Goal: Transaction & Acquisition: Purchase product/service

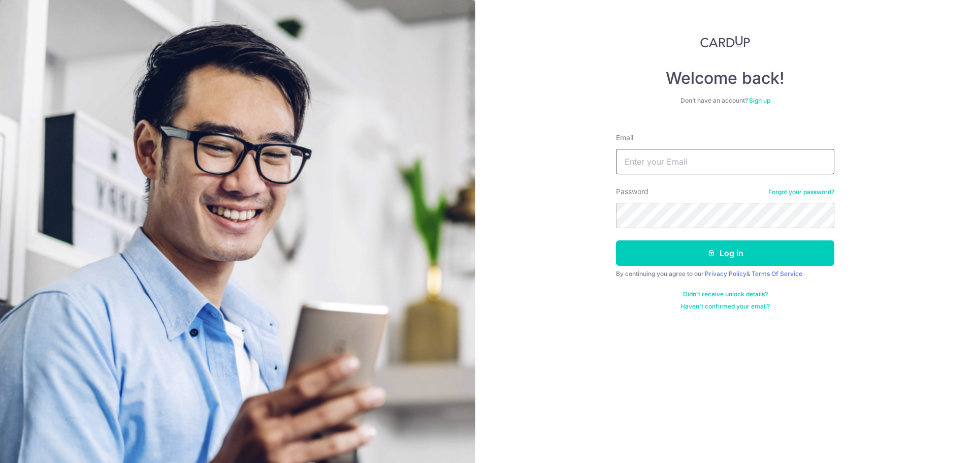
click at [665, 161] on input "Email" at bounding box center [725, 161] width 218 height 25
type input "[EMAIL_ADDRESS][DOMAIN_NAME]"
click at [616, 240] on button "Log in" at bounding box center [725, 252] width 218 height 25
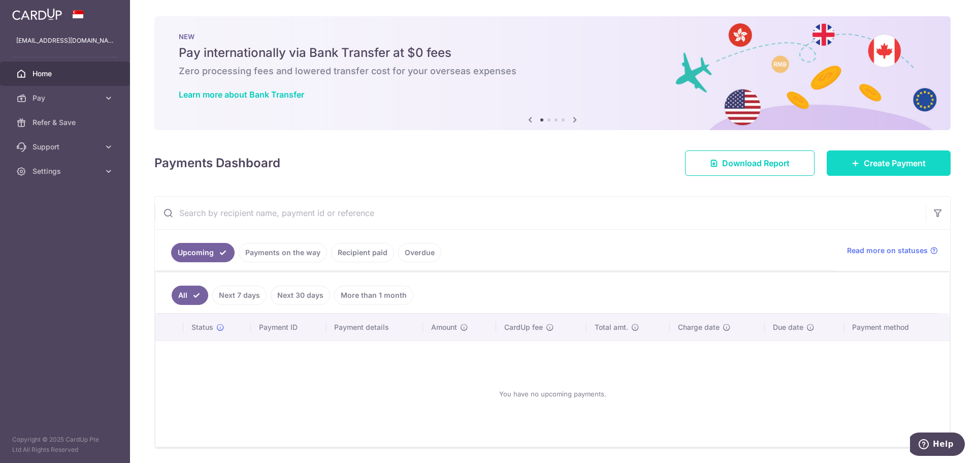
click at [877, 167] on span "Create Payment" at bounding box center [895, 163] width 62 height 12
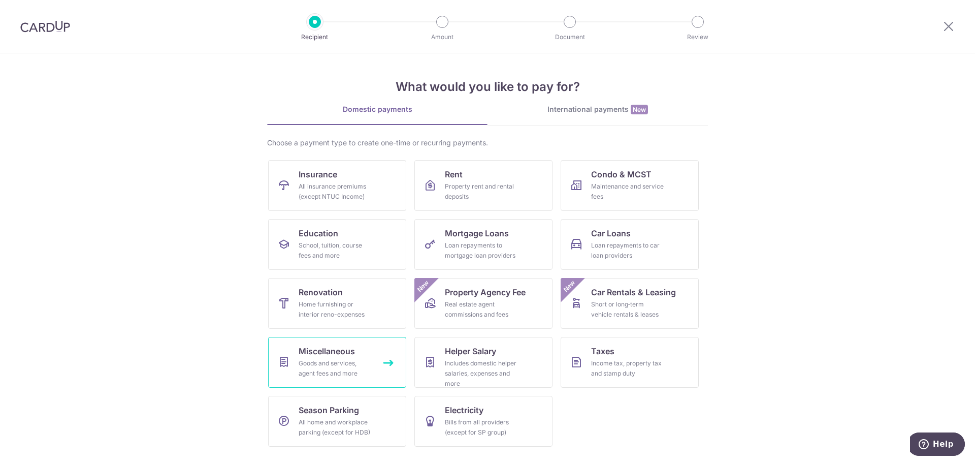
click at [323, 374] on div "Goods and services, agent fees and more" at bounding box center [335, 368] width 73 height 20
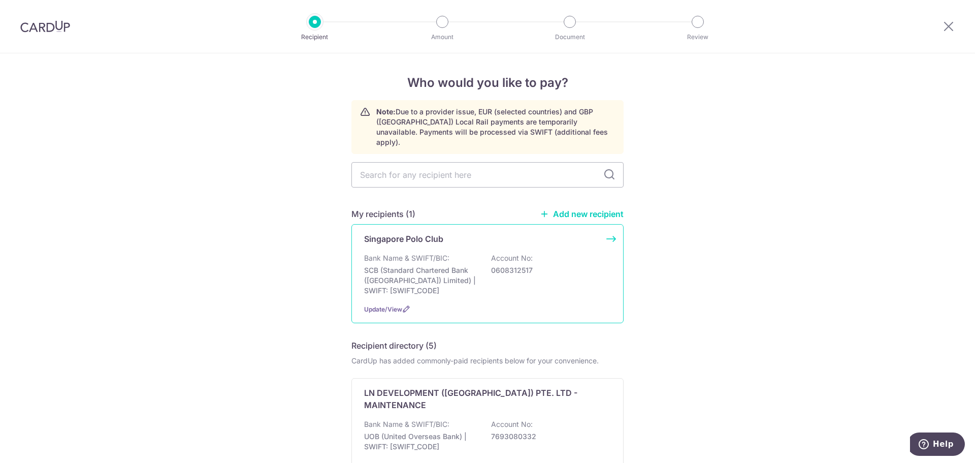
click at [577, 239] on div "Singapore Polo Club Bank Name & SWIFT/BIC: SCB (Standard Chartered Bank (Singap…" at bounding box center [487, 273] width 272 height 99
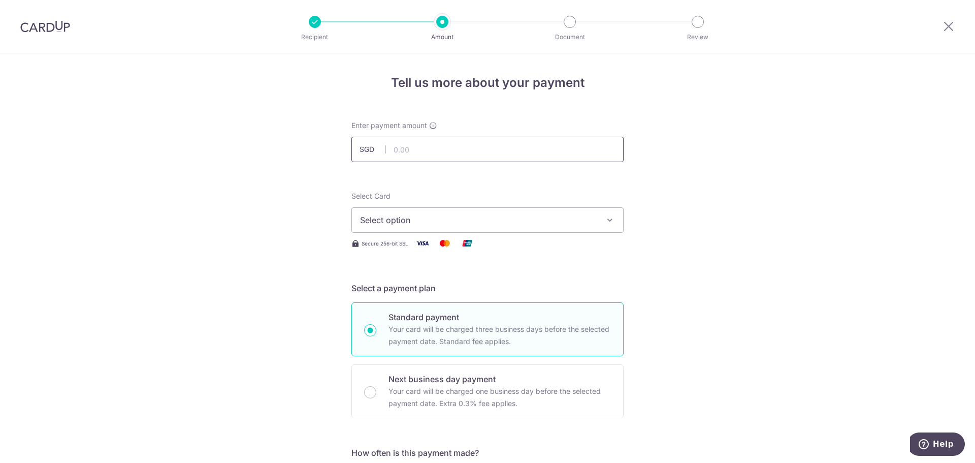
click at [444, 148] on input "text" at bounding box center [487, 149] width 272 height 25
type input "13,578.05"
click at [457, 219] on span "Select option" at bounding box center [478, 220] width 237 height 12
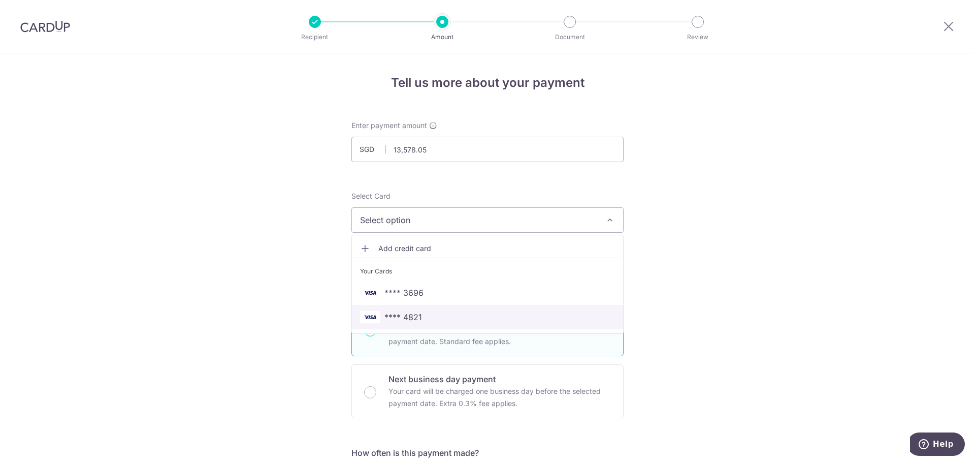
click at [438, 313] on span "**** 4821" at bounding box center [487, 317] width 255 height 12
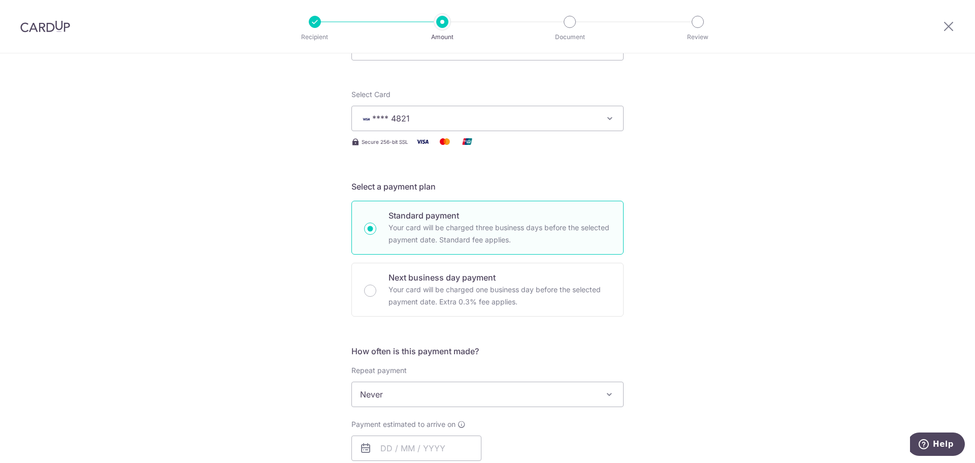
scroll to position [203, 0]
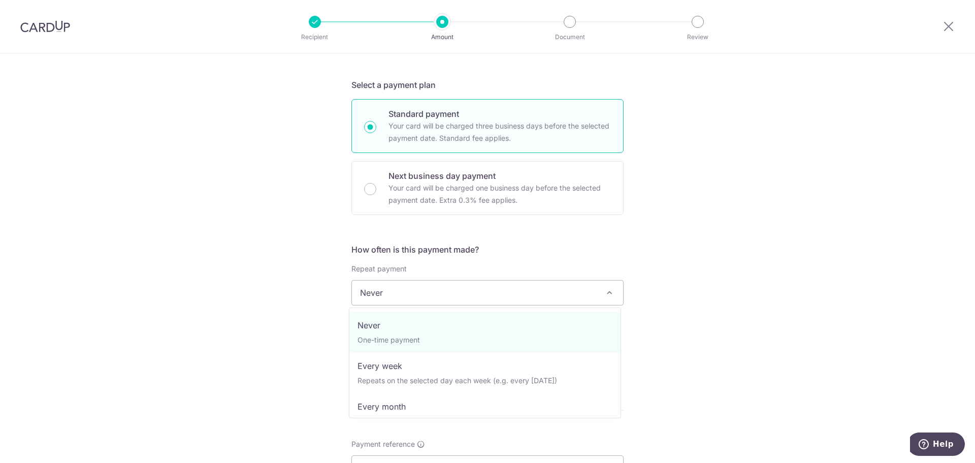
click at [499, 292] on span "Never" at bounding box center [487, 292] width 271 height 24
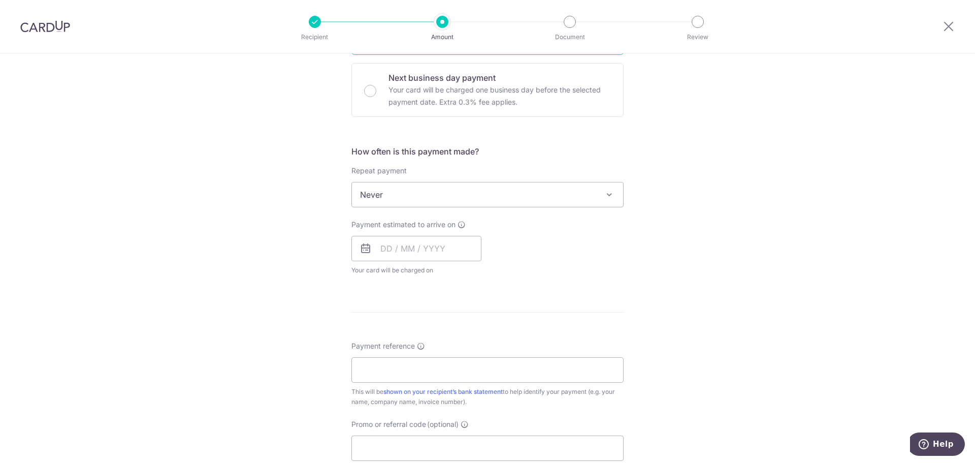
scroll to position [305, 0]
click at [440, 243] on input "text" at bounding box center [416, 244] width 130 height 25
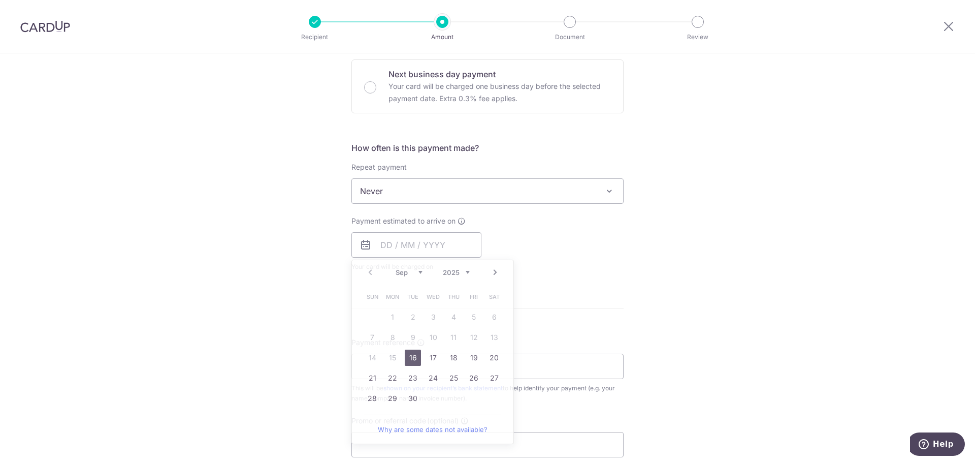
click at [585, 295] on form "Enter payment amount SGD 13,578.05 13578.05 Select Card **** 4821 Add credit ca…" at bounding box center [487, 218] width 272 height 804
click at [458, 240] on input "text" at bounding box center [416, 244] width 130 height 25
click at [411, 399] on link "30" at bounding box center [413, 398] width 16 height 16
type input "[DATE]"
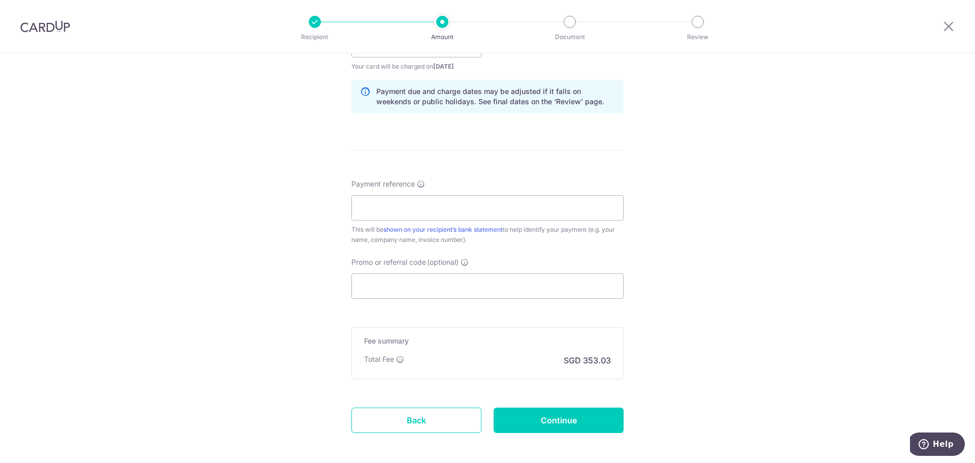
scroll to position [508, 0]
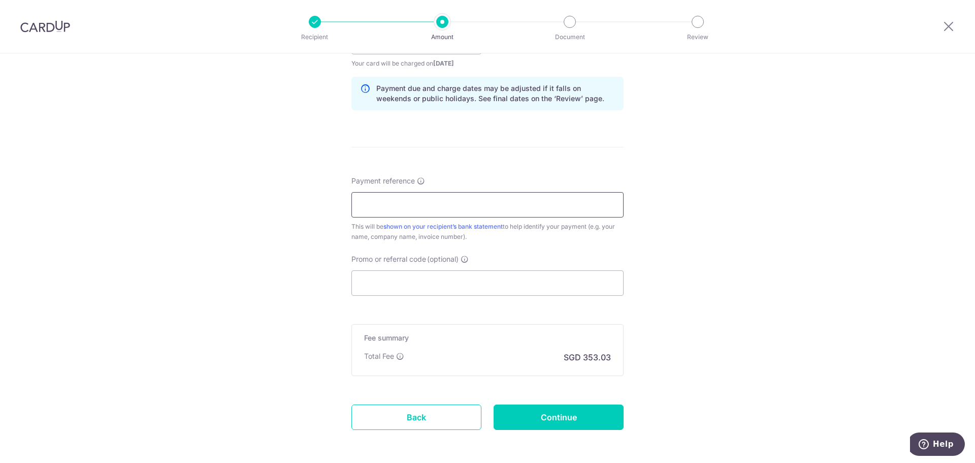
click at [552, 213] on input "Payment reference" at bounding box center [487, 204] width 272 height 25
type input "[DATE] K0137"
click at [688, 239] on div "Tell us more about your payment Enter payment amount SGD 13,578.05 13578.05 Sel…" at bounding box center [487, 26] width 975 height 960
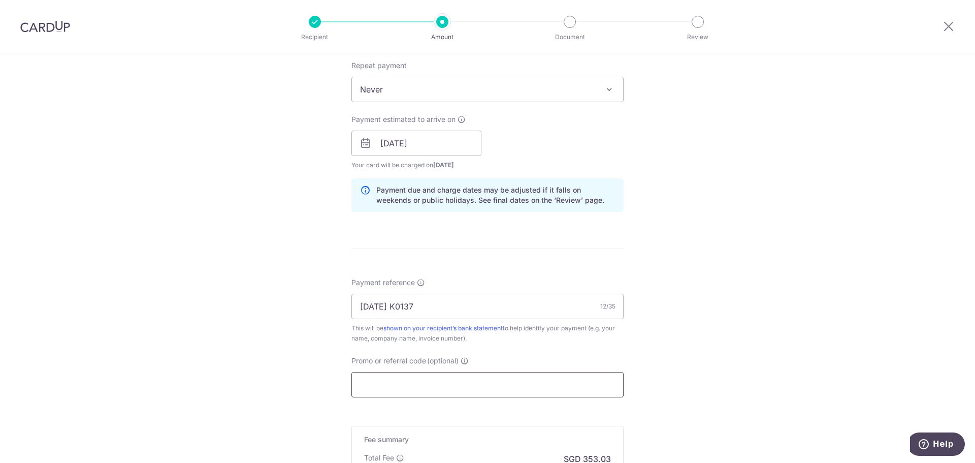
scroll to position [551, 0]
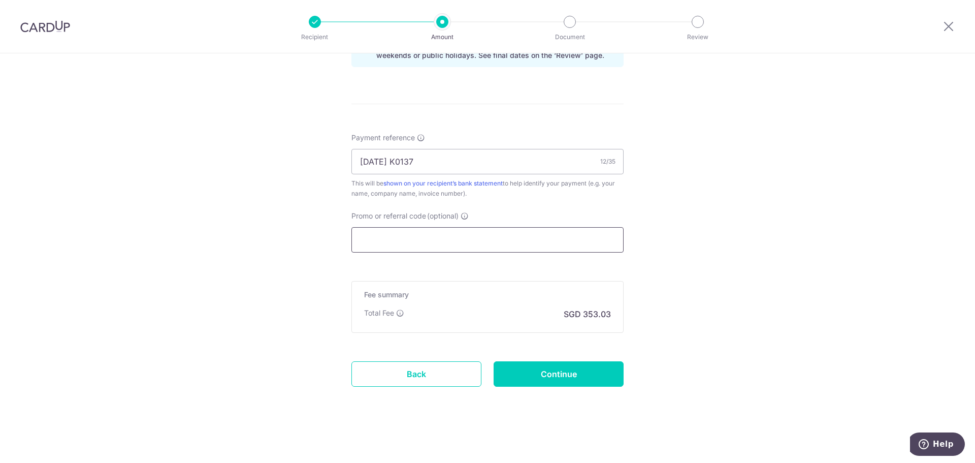
click at [423, 246] on input "Promo or referral code (optional)" at bounding box center [487, 239] width 272 height 25
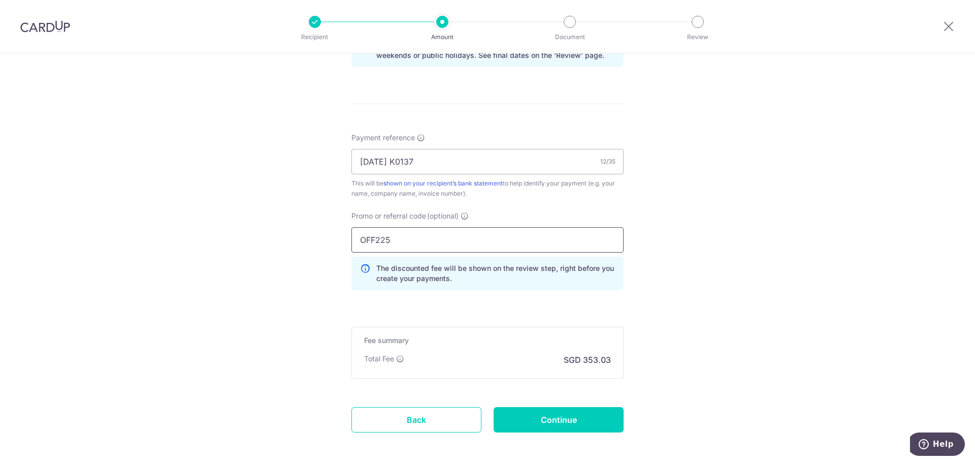
type input "OFF225"
click at [708, 270] on div "Tell us more about your payment Enter payment amount SGD 13,578.05 13578.05 Sel…" at bounding box center [487, 5] width 975 height 1006
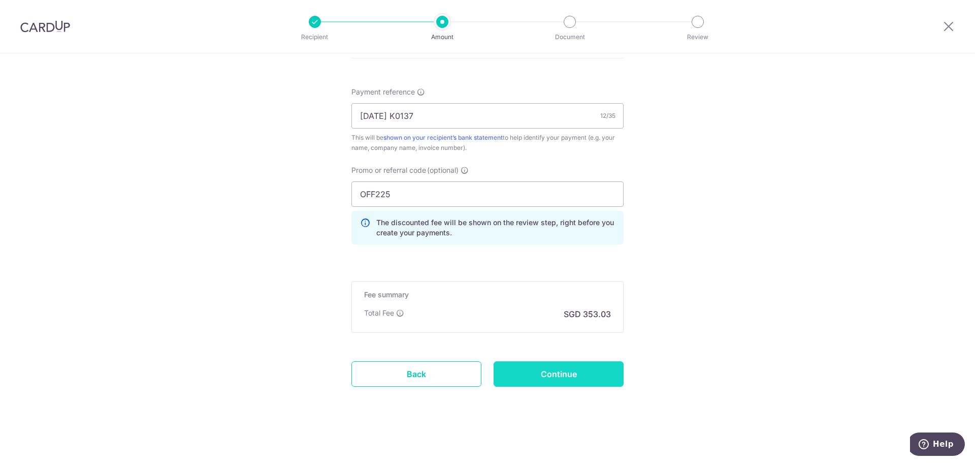
click at [598, 379] on input "Continue" at bounding box center [558, 373] width 130 height 25
type input "Create Schedule"
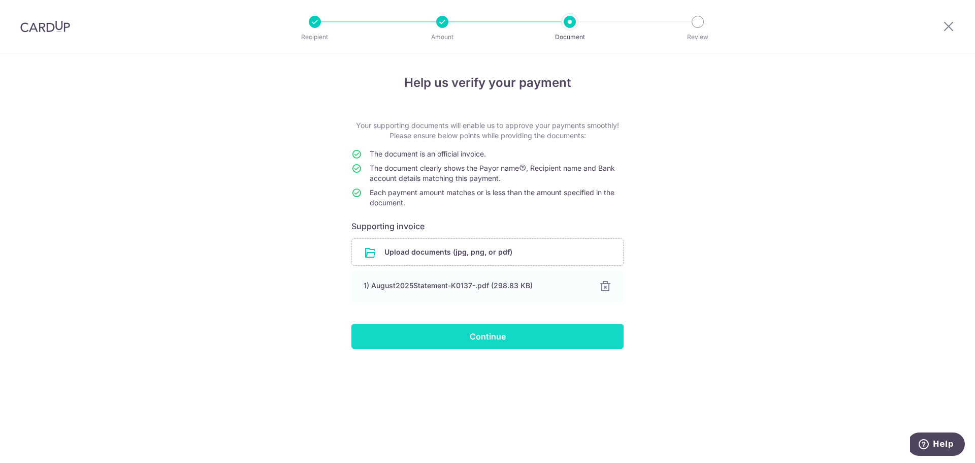
click at [511, 340] on input "Continue" at bounding box center [487, 335] width 272 height 25
